Goal: Information Seeking & Learning: Learn about a topic

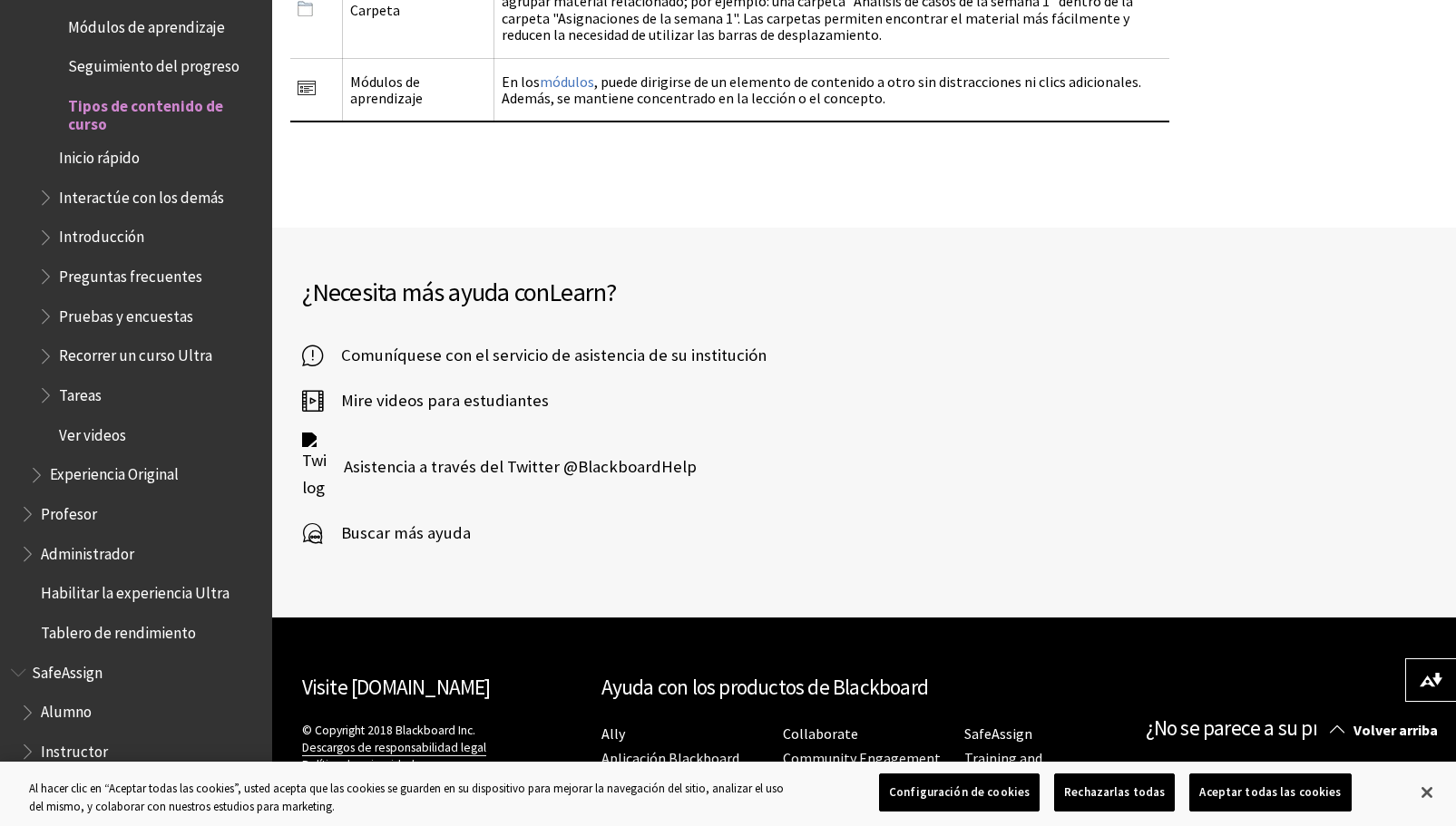
scroll to position [3633, 0]
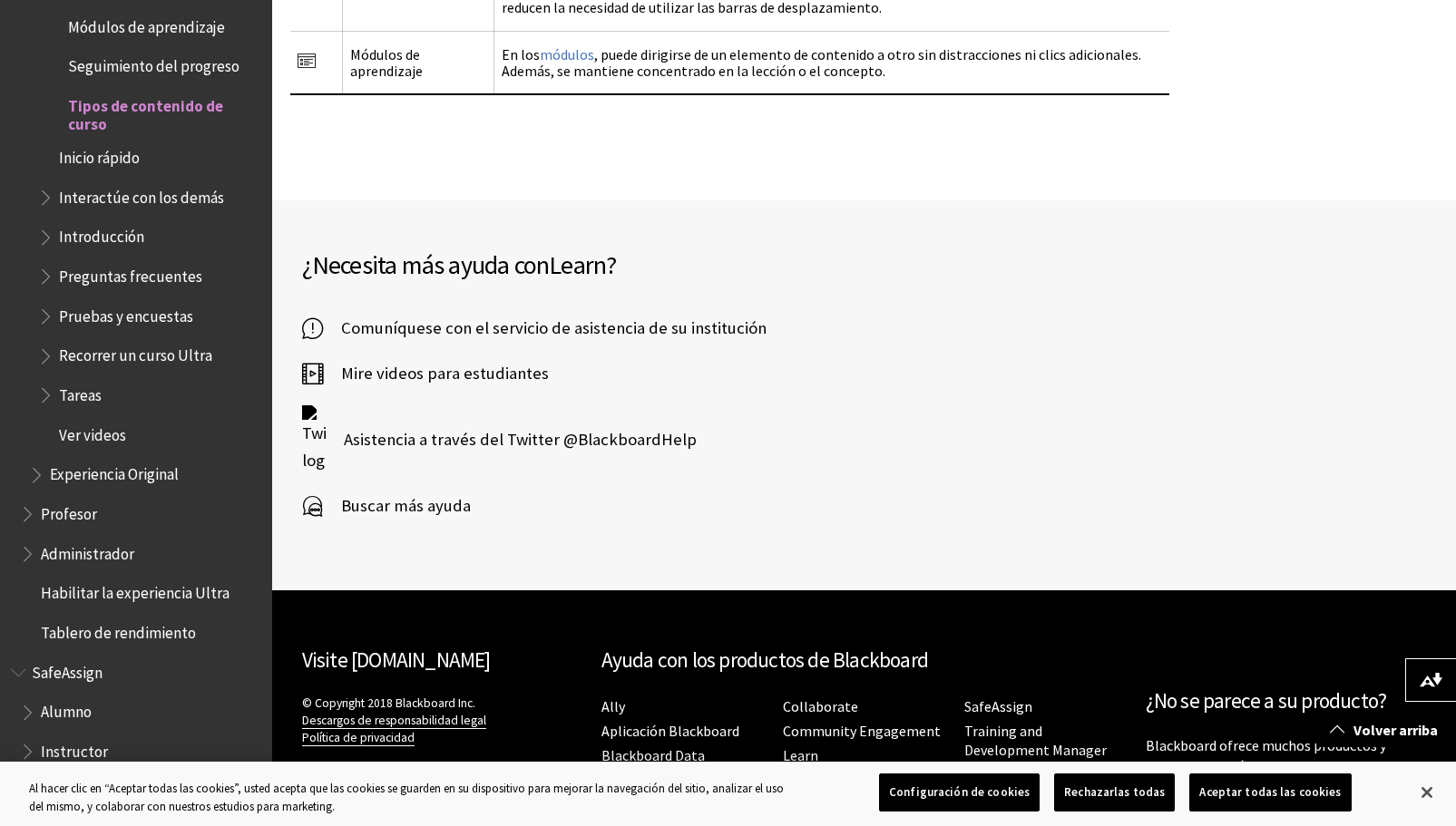
click at [68, 521] on span "Profesor" at bounding box center [69, 510] width 56 height 25
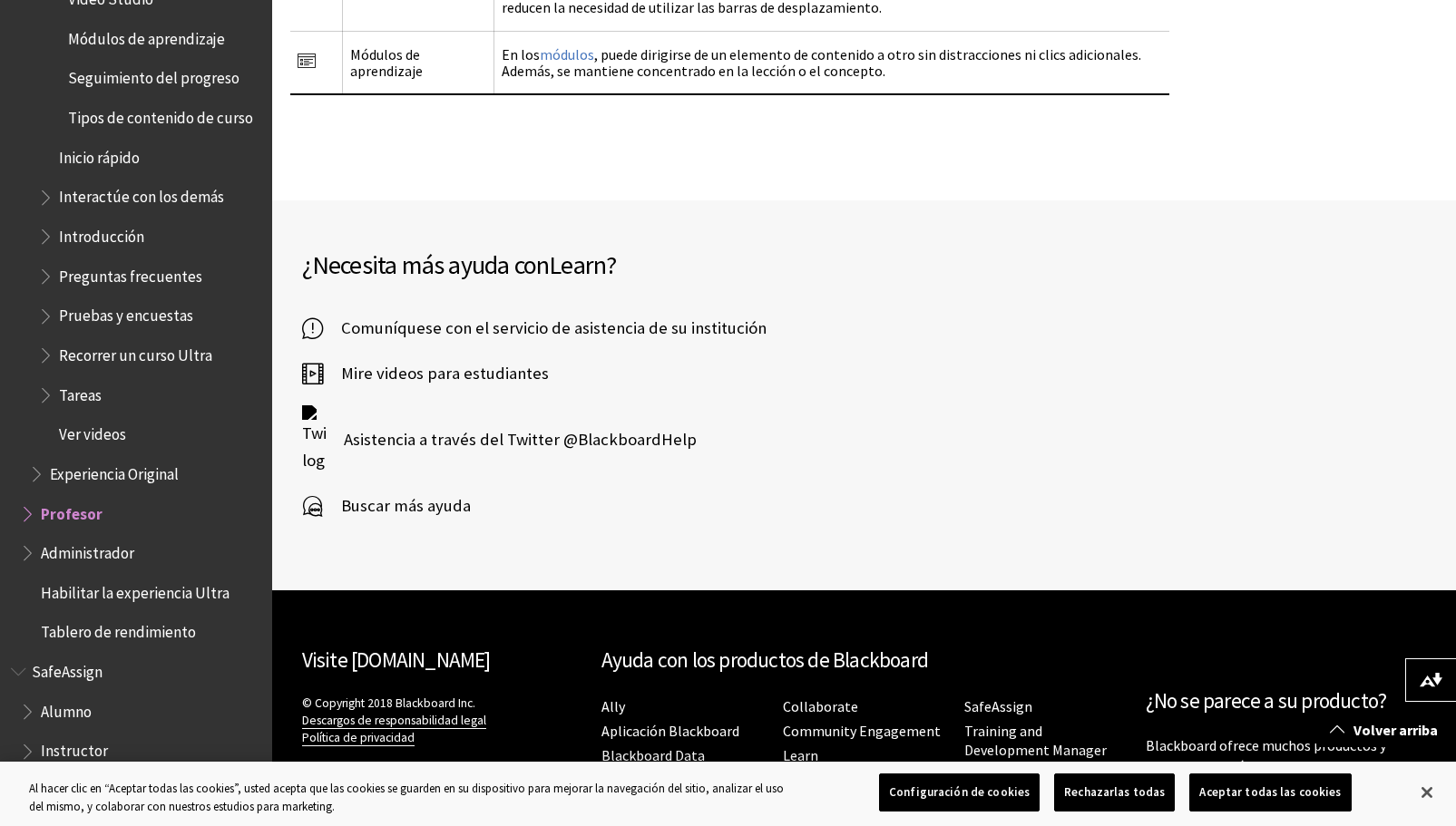
click at [24, 513] on span "Book outline for Blackboard Learn Help" at bounding box center [29, 510] width 19 height 23
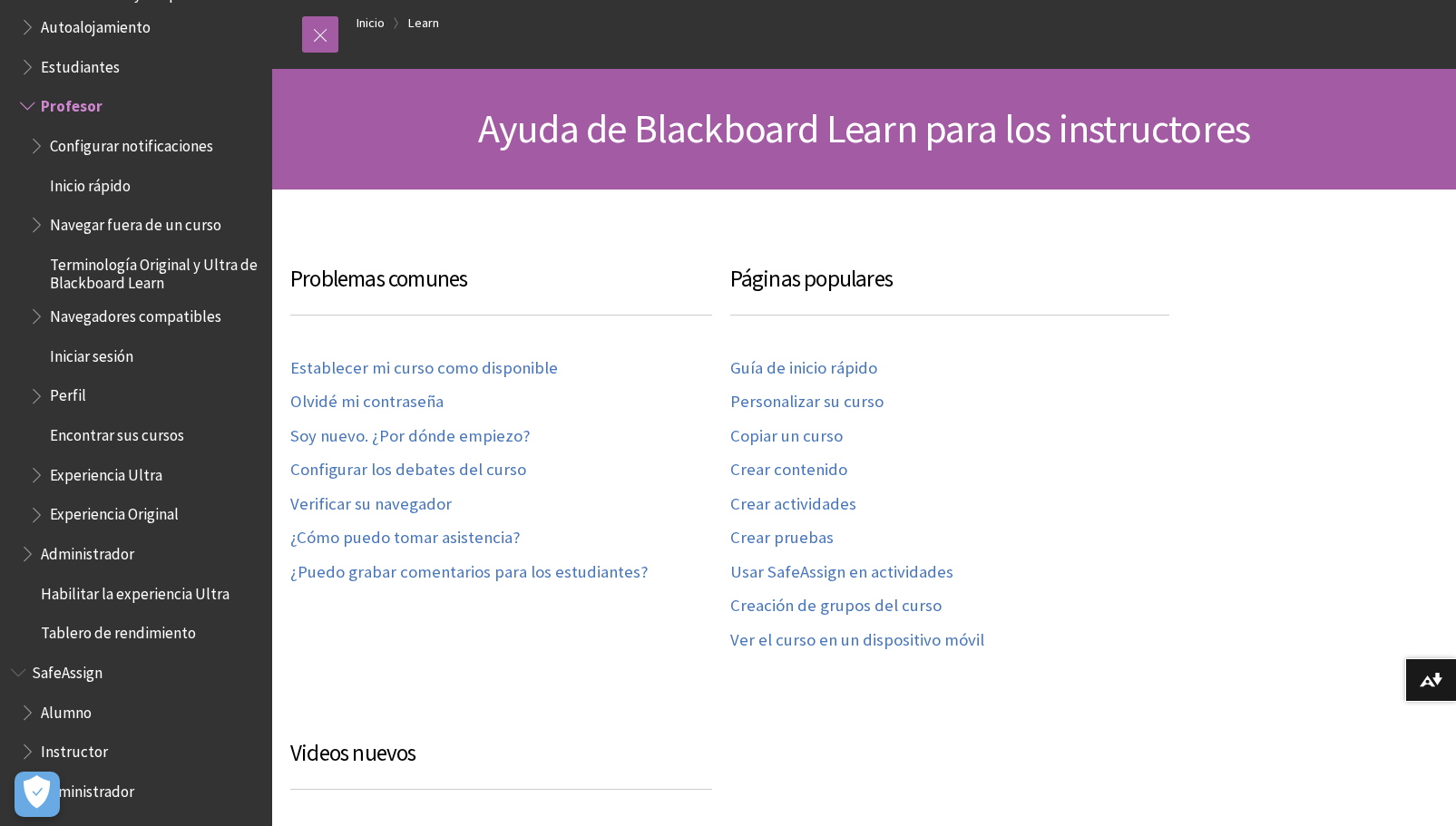
scroll to position [181, 0]
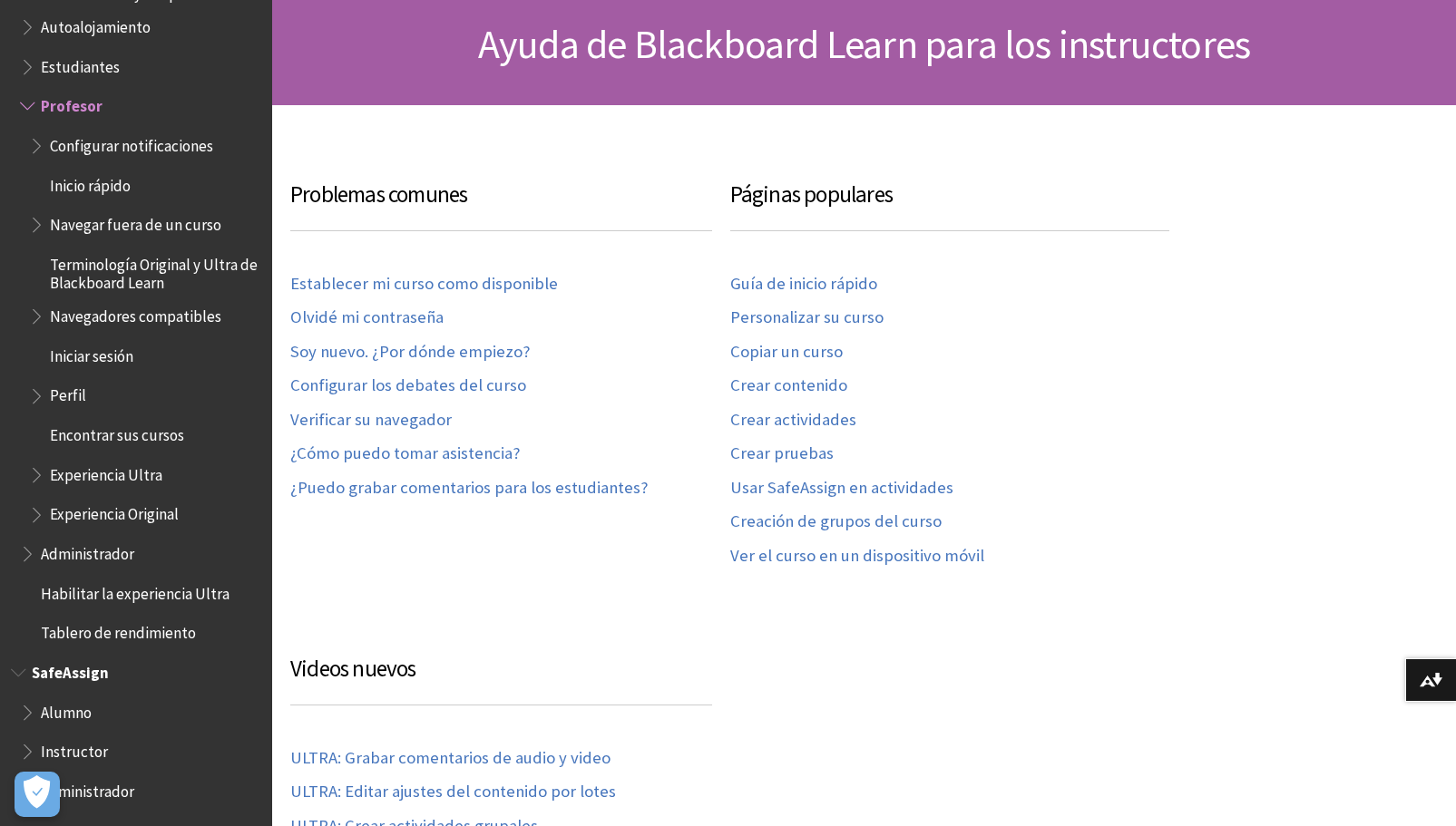
click at [67, 693] on li "SafeAssign Alumno Instructor Administrador" at bounding box center [136, 733] width 251 height 150
click at [66, 712] on span "Alumno" at bounding box center [67, 709] width 51 height 25
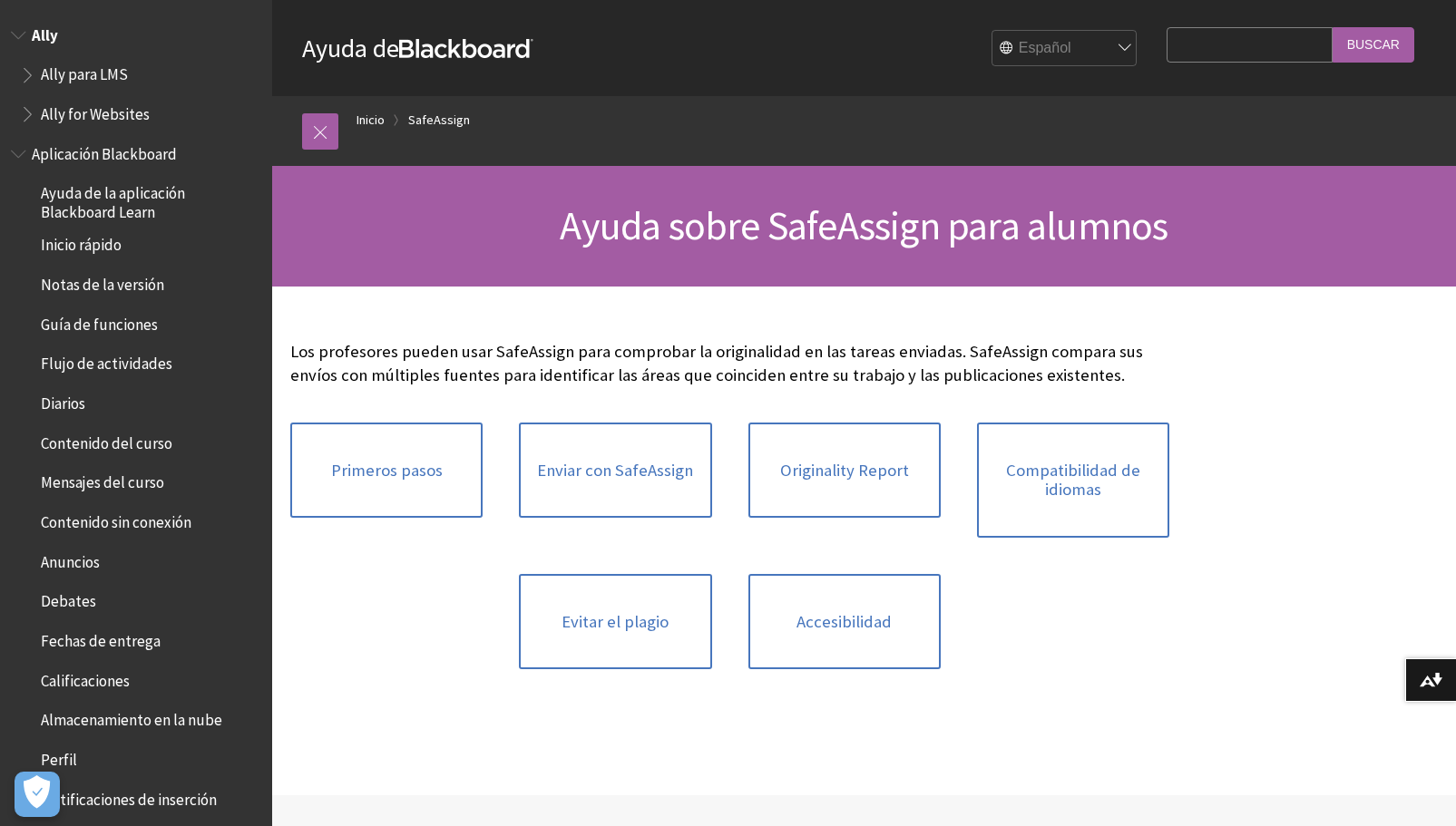
click at [19, 75] on ul "Ally para LMS Ally for Websites" at bounding box center [136, 94] width 251 height 70
click at [35, 85] on span "Ally para LMS" at bounding box center [141, 75] width 242 height 31
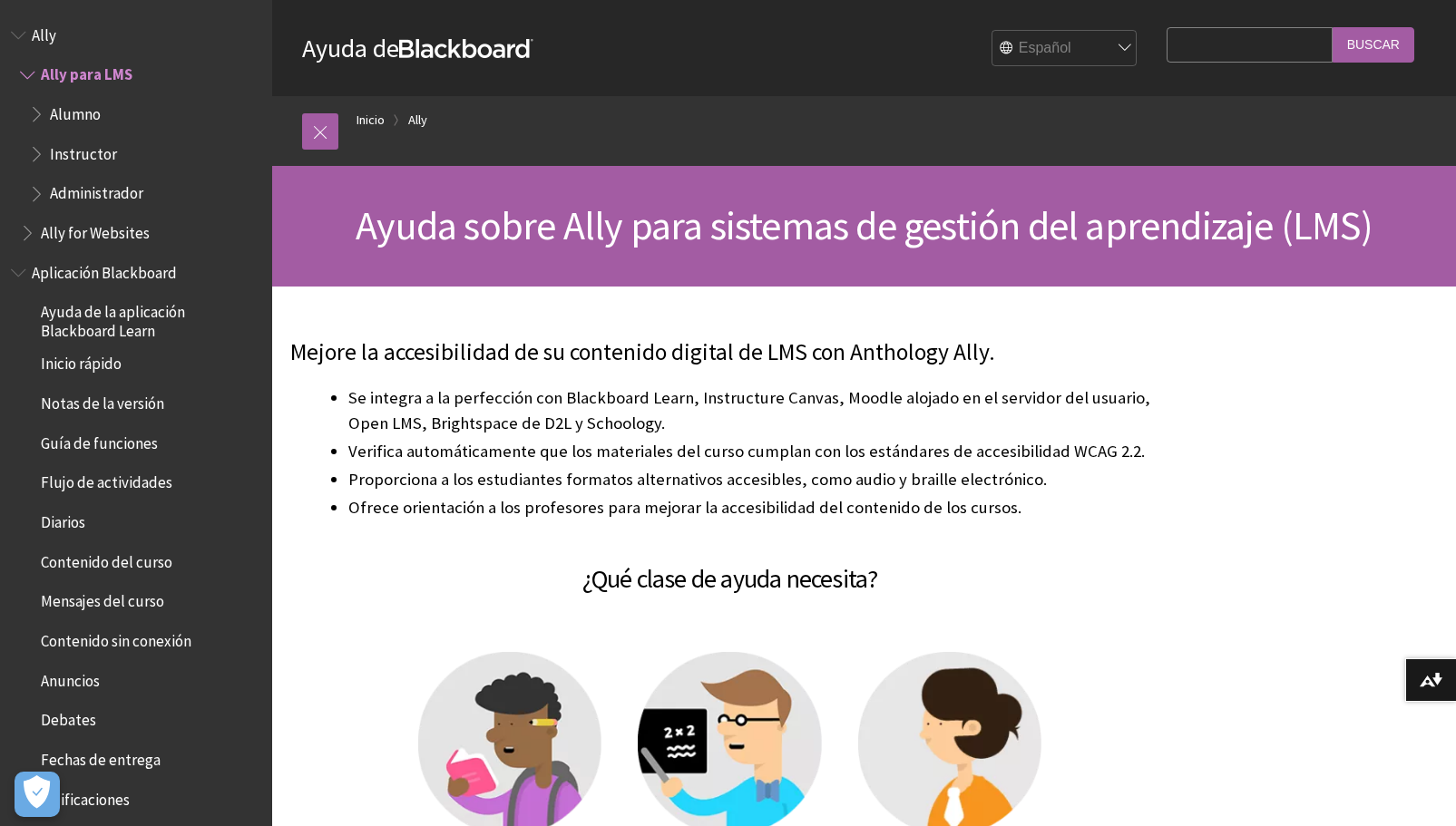
scroll to position [32, 0]
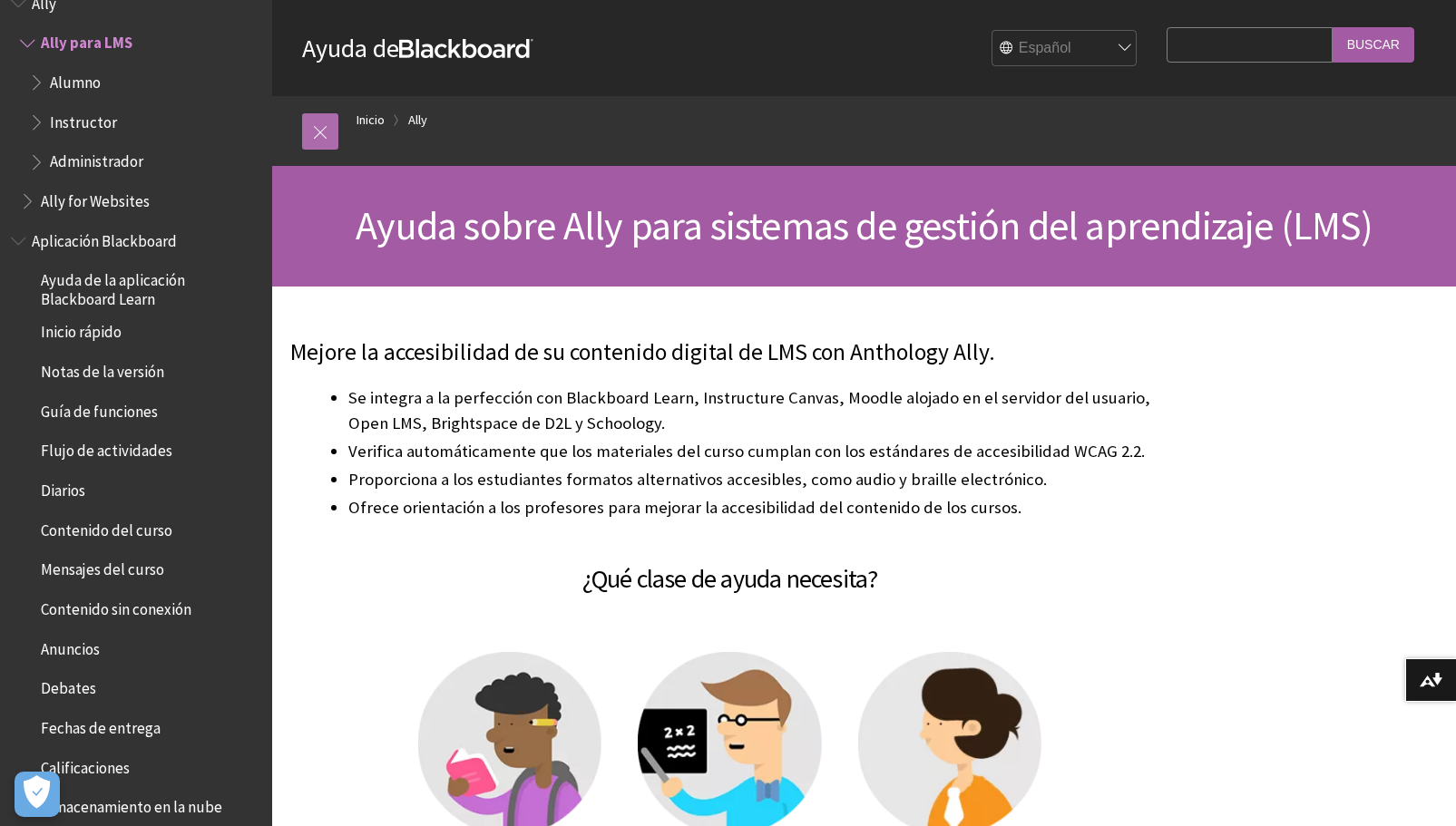
click at [324, 132] on link at bounding box center [320, 132] width 37 height 37
